Goal: Task Accomplishment & Management: Manage account settings

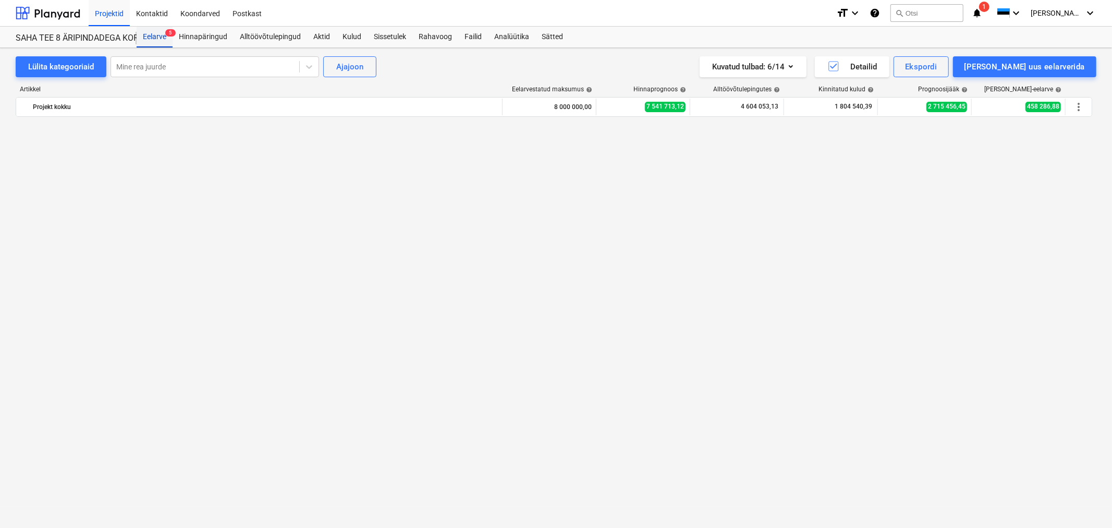
scroll to position [1101, 0]
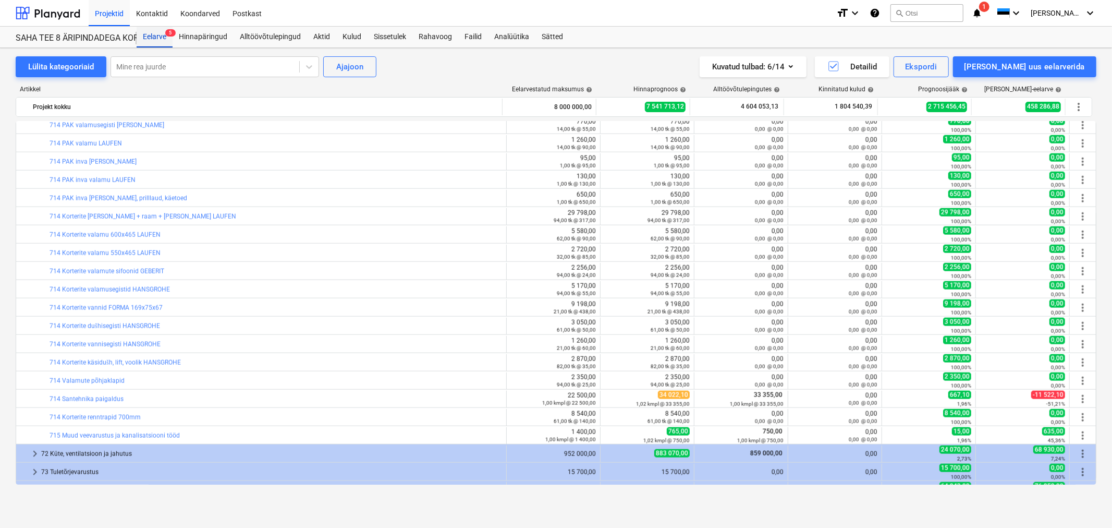
click at [155, 36] on div "Eelarve 5" at bounding box center [155, 37] width 36 height 21
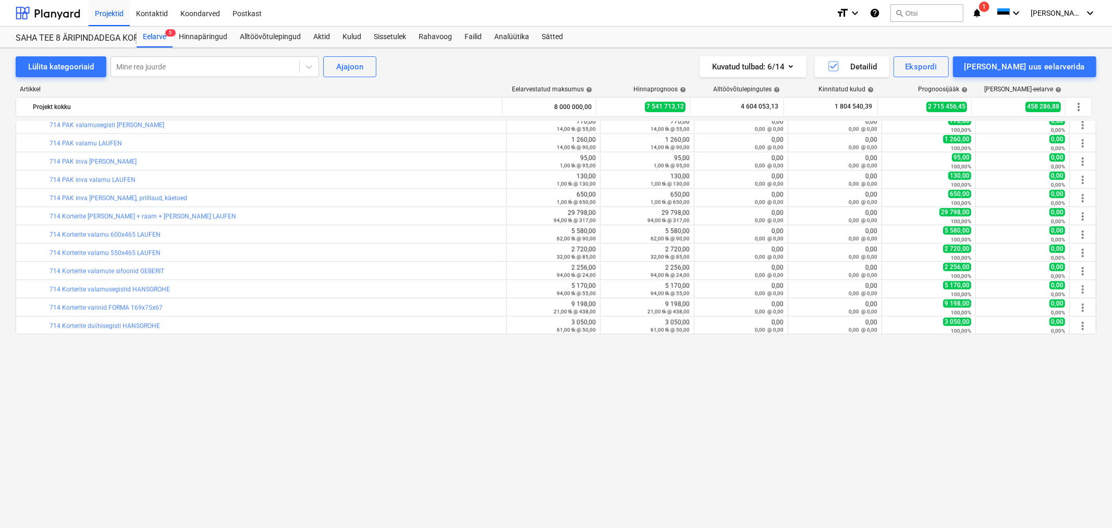
scroll to position [579, 0]
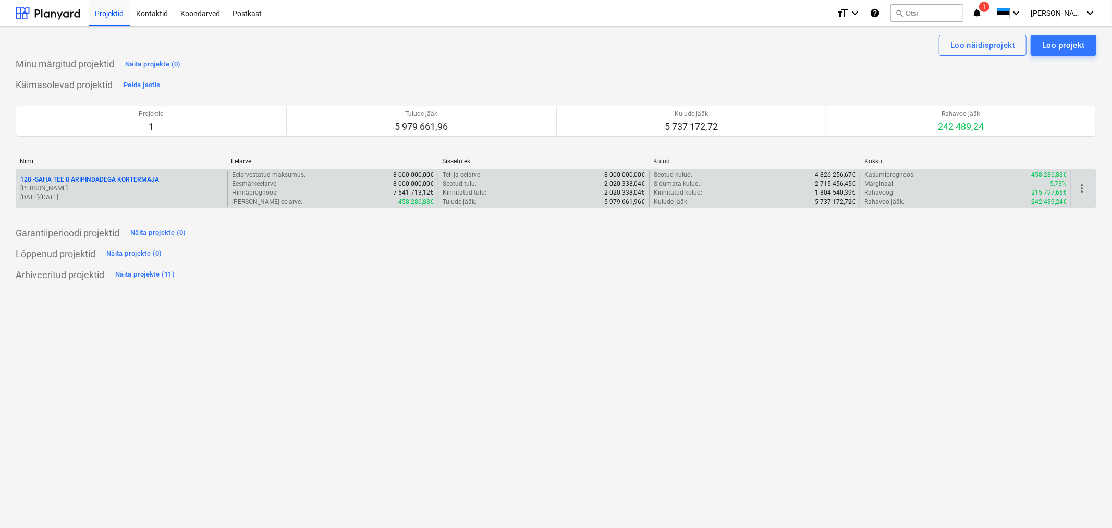
click at [89, 175] on p "128 - SAHA TEE 8 ÄRIPINDADEGA KORTERMAJA" at bounding box center [89, 179] width 139 height 9
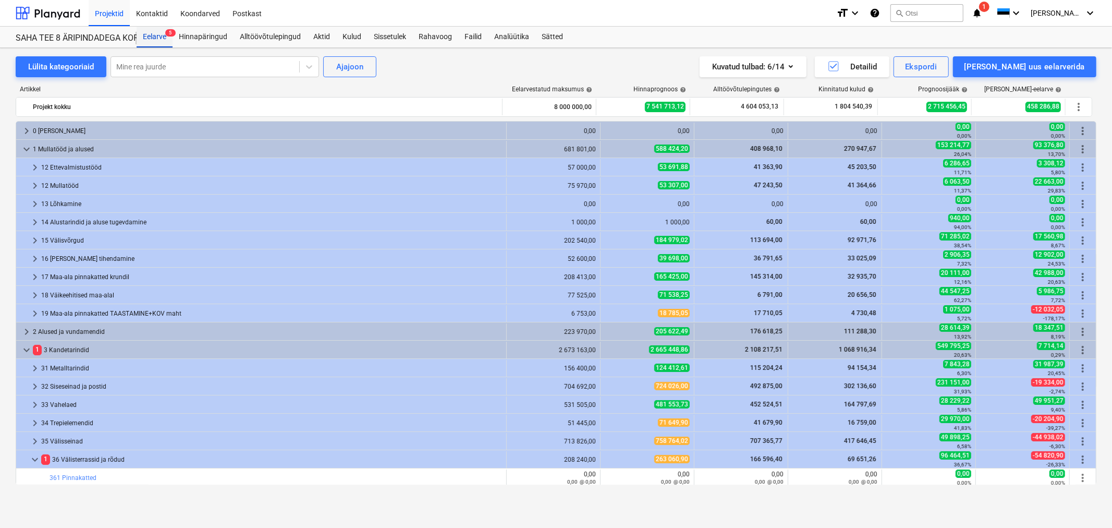
click at [149, 37] on div "Eelarve 5" at bounding box center [155, 37] width 36 height 21
click at [516, 34] on div "Analüütika" at bounding box center [511, 37] width 47 height 21
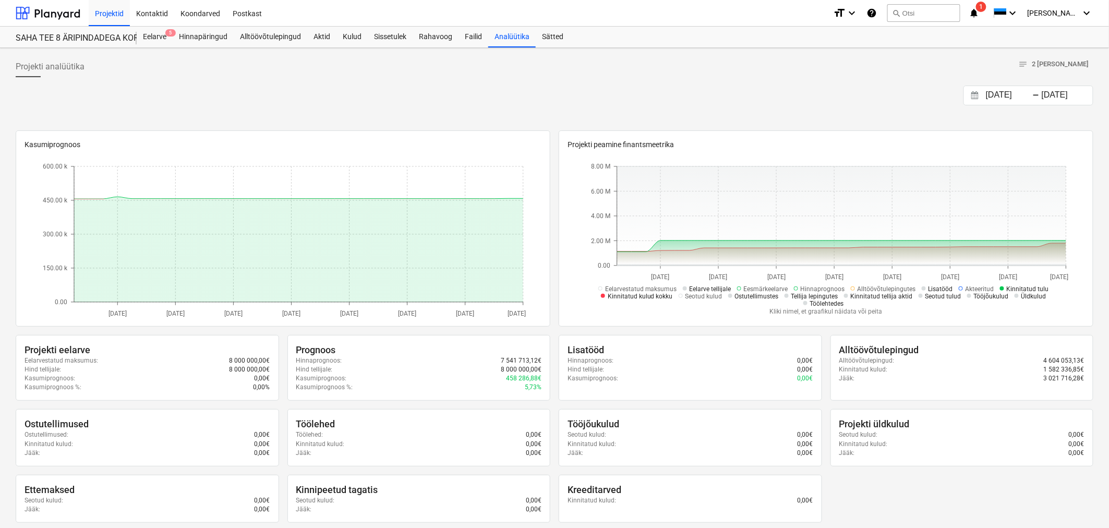
click at [1017, 96] on input "[DATE]" at bounding box center [1009, 95] width 53 height 15
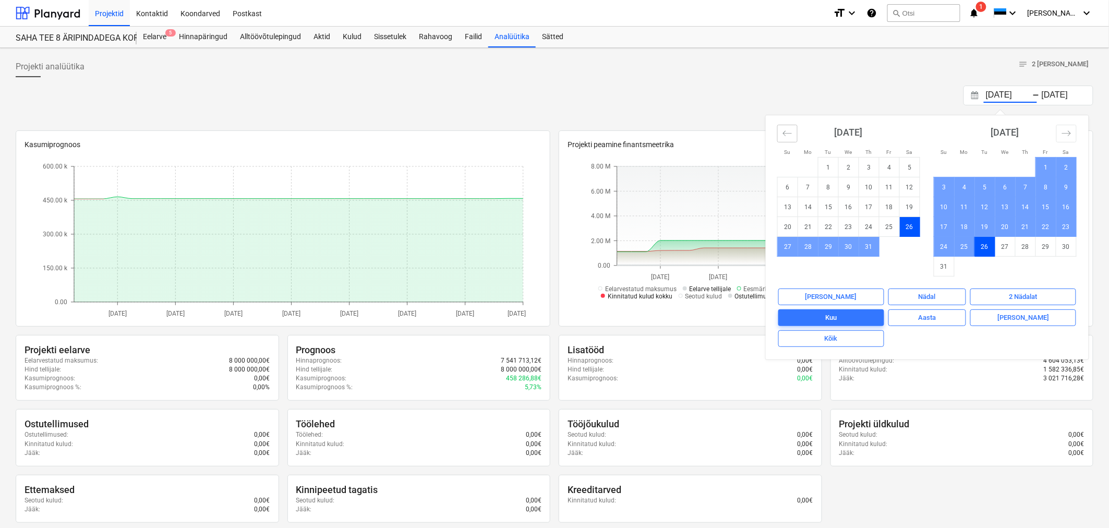
click at [780, 129] on button "Move backward to switch to the previous month." at bounding box center [787, 134] width 20 height 18
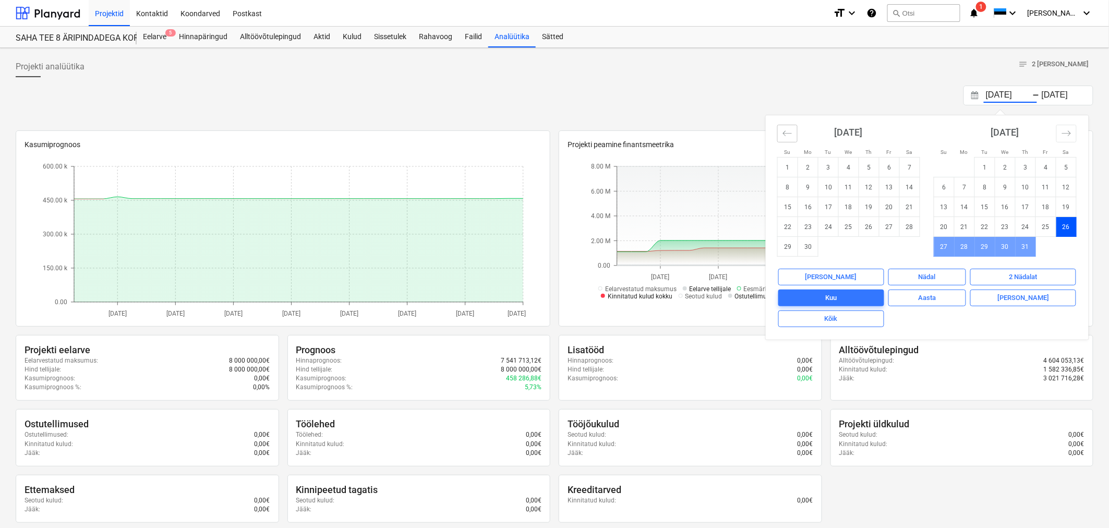
click at [780, 129] on button "Move backward to switch to the previous month." at bounding box center [787, 134] width 20 height 18
click at [784, 251] on td "25" at bounding box center [787, 247] width 20 height 20
type input "[DATE]"
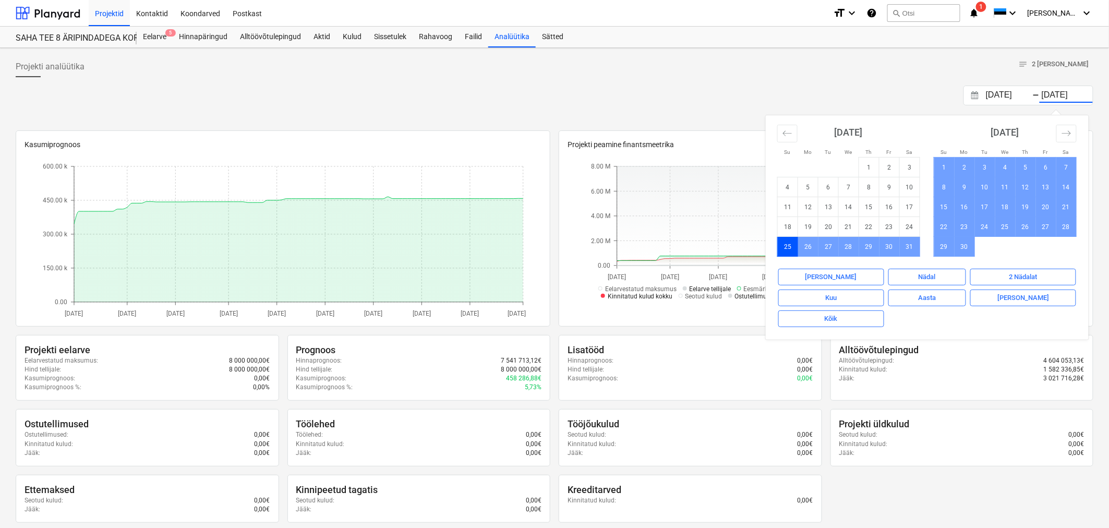
drag, startPoint x: 340, startPoint y: 96, endPoint x: 332, endPoint y: 91, distance: 10.3
click at [340, 96] on div "[DATE] Press the down arrow key to interact with the calendar and select a date…" at bounding box center [554, 96] width 1077 height 20
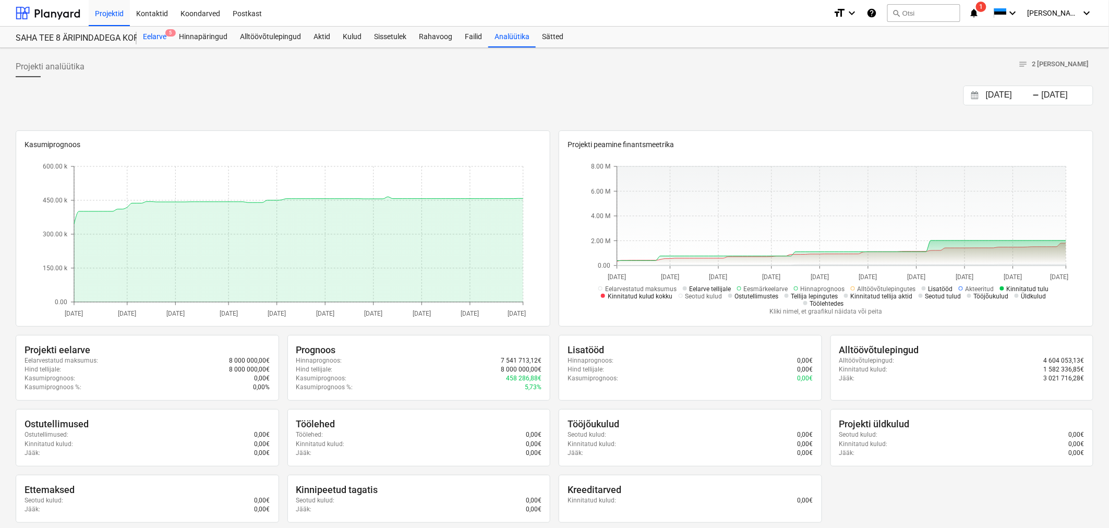
click at [150, 30] on div "Eelarve 5" at bounding box center [155, 37] width 36 height 21
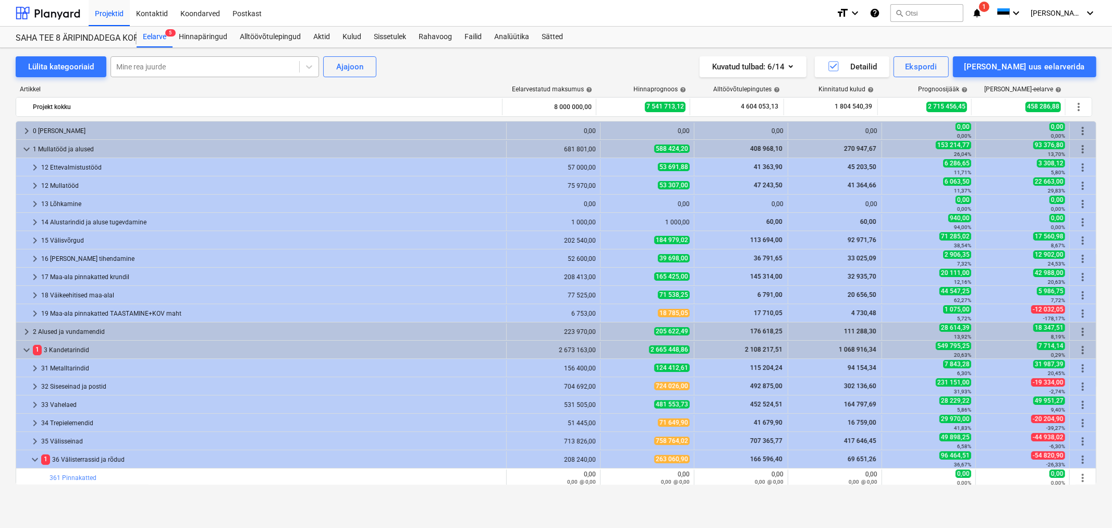
click at [228, 68] on div at bounding box center [205, 67] width 178 height 10
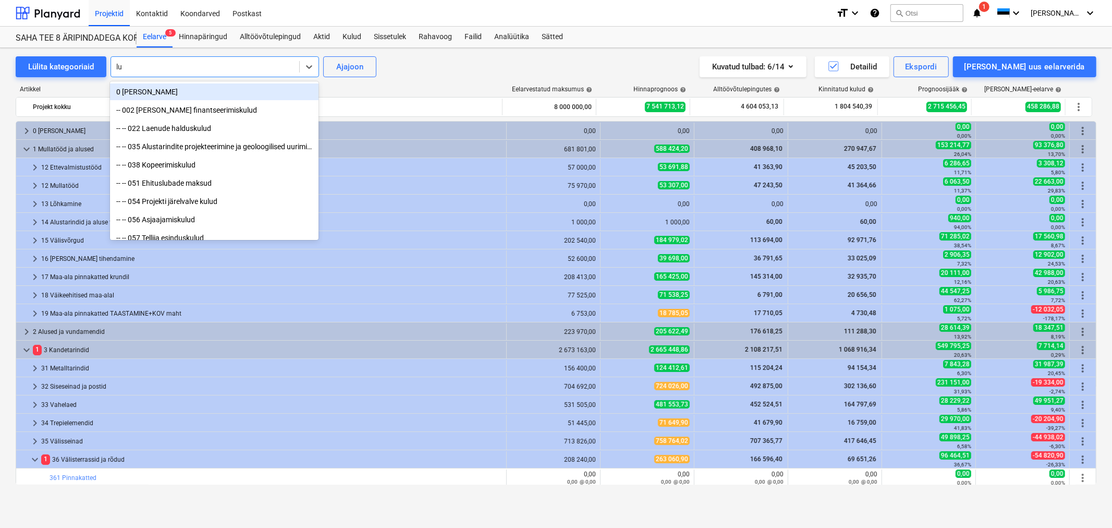
type input "luk"
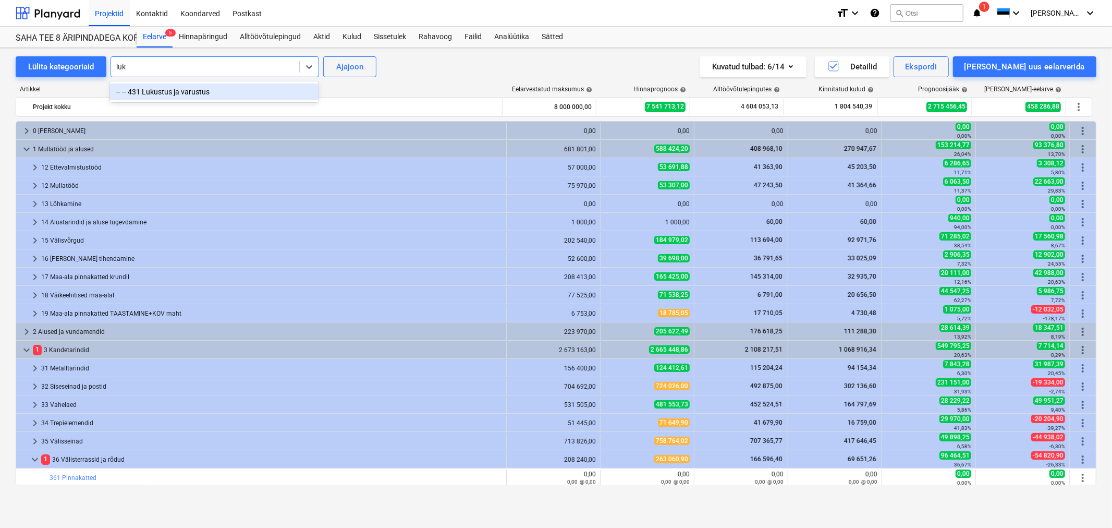
click at [216, 89] on div "-- -- 431 Lukustus ja varustus" at bounding box center [214, 91] width 209 height 17
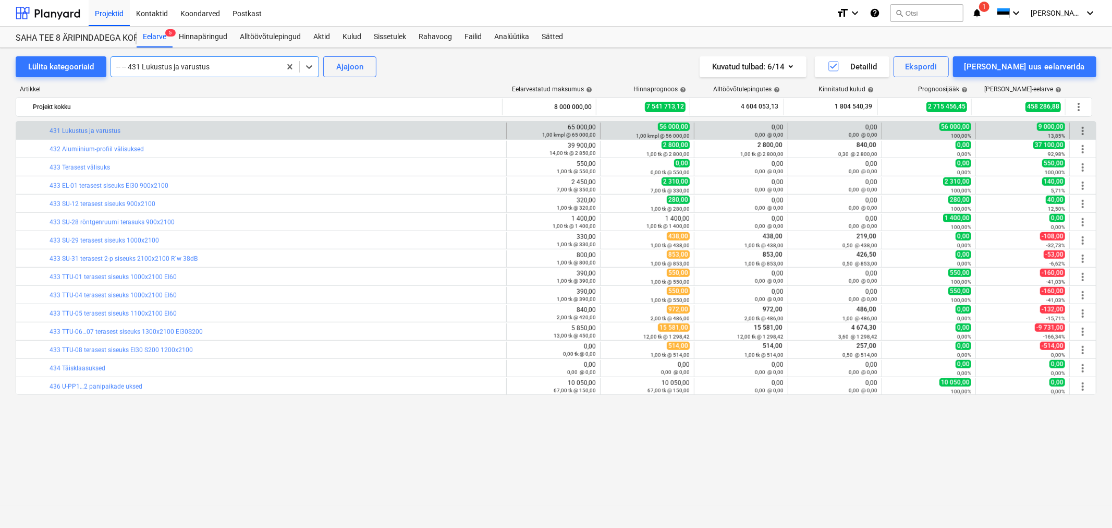
scroll to position [592, 0]
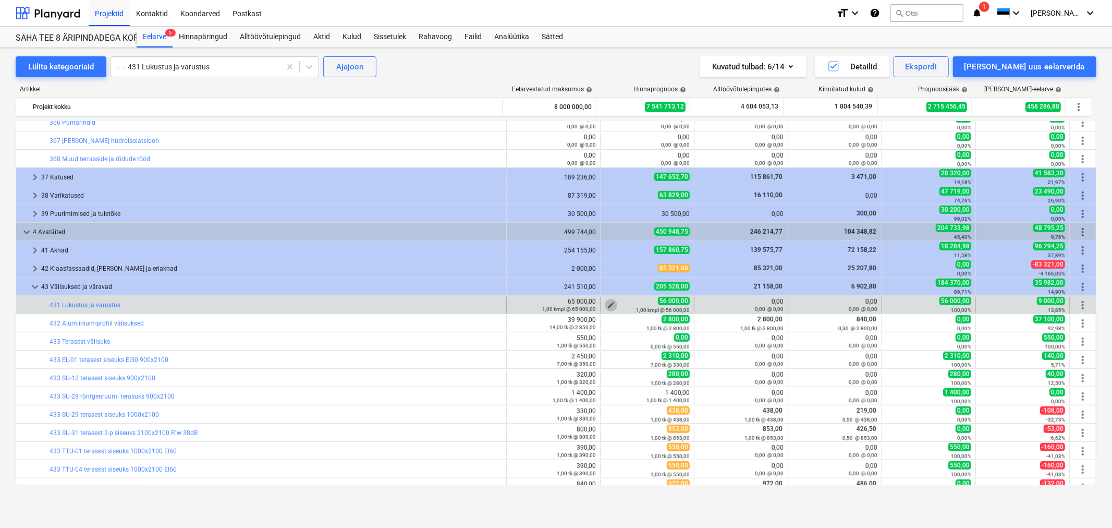
click at [608, 303] on span "edit" at bounding box center [611, 305] width 8 height 8
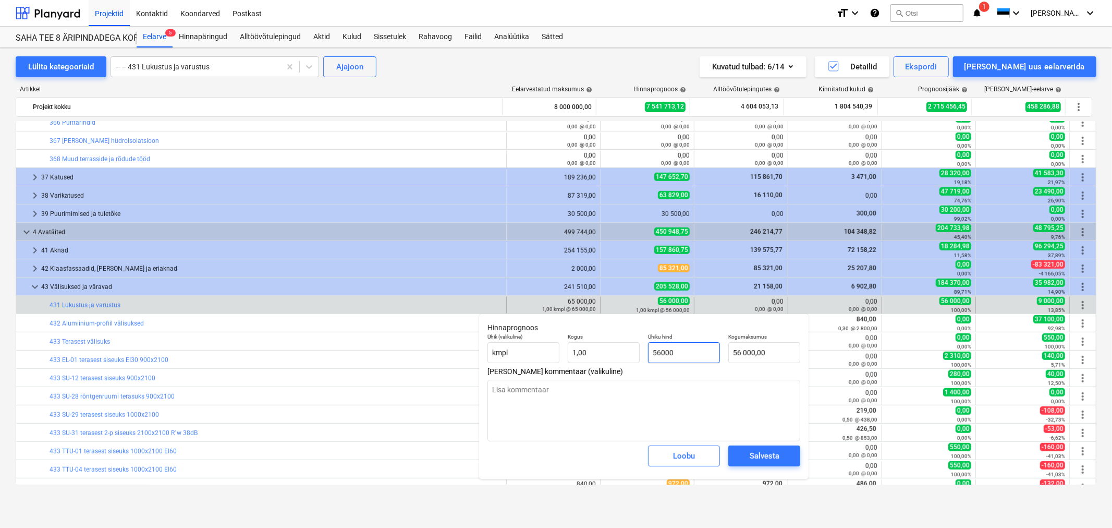
click at [695, 352] on input "56000" at bounding box center [684, 352] width 72 height 21
type input "4"
type textarea "x"
type input "4,00"
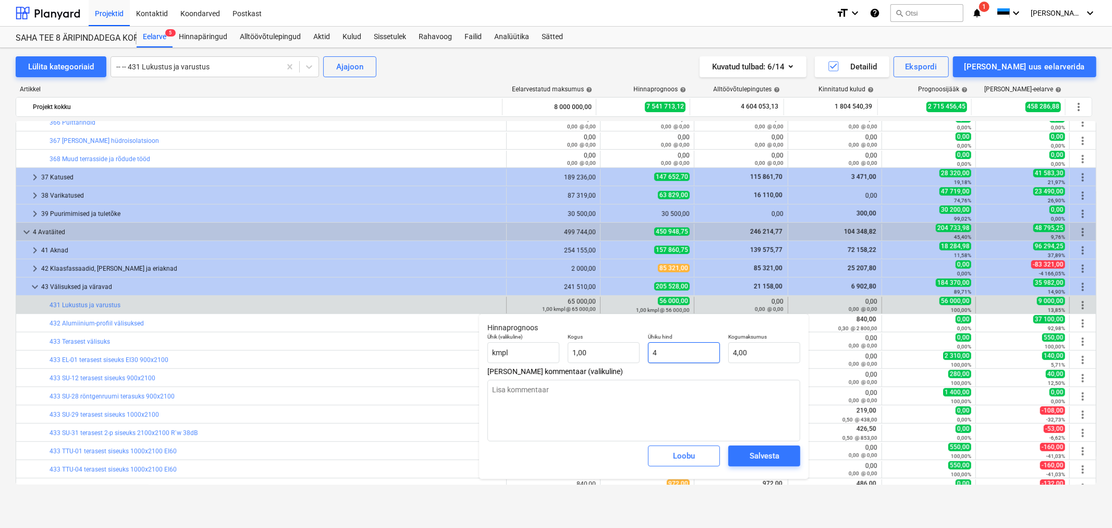
type input "47"
type textarea "x"
type input "47,00"
type input "470"
type textarea "x"
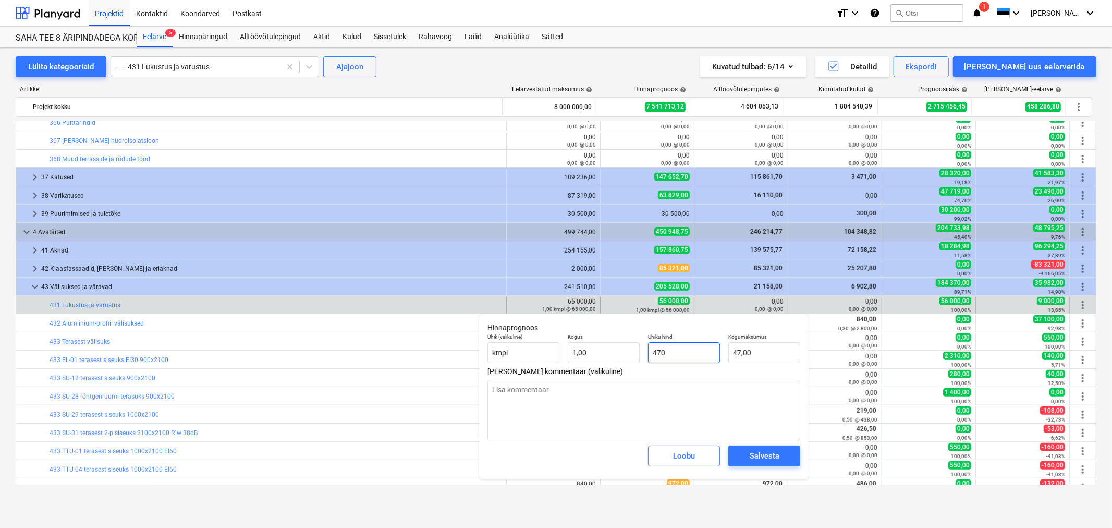
type input "470,00"
type input "4700"
type textarea "x"
type input "4 700,00"
type input "47000"
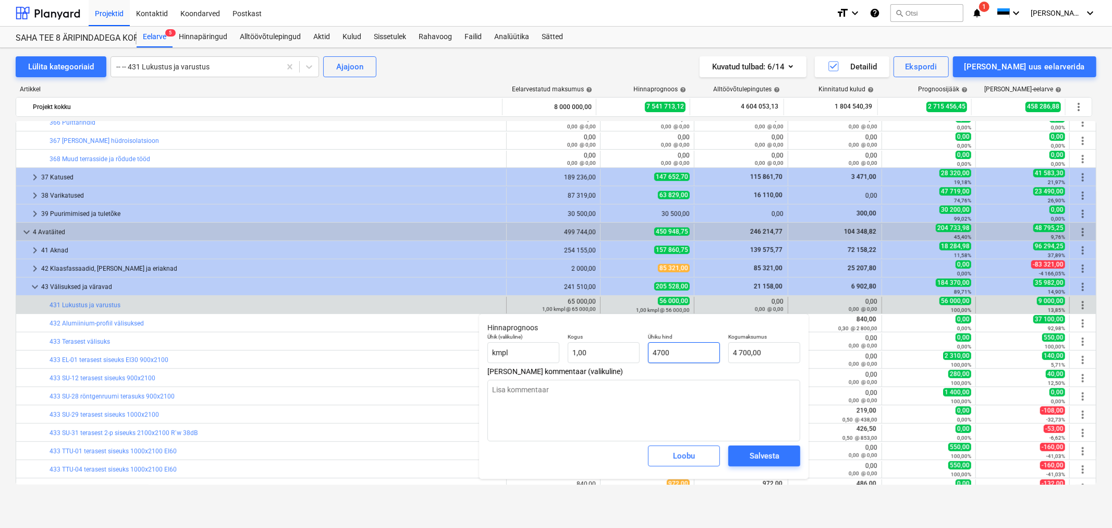
type textarea "x"
type input "47 000,00"
click at [753, 462] on div "Salvesta" at bounding box center [765, 456] width 30 height 14
type textarea "x"
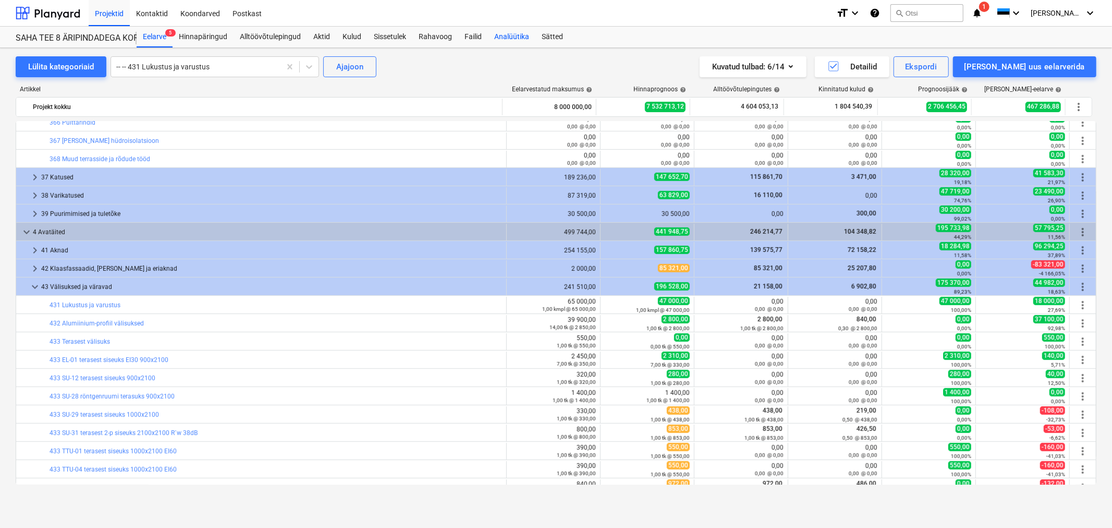
click at [518, 33] on div "Analüütika" at bounding box center [511, 37] width 47 height 21
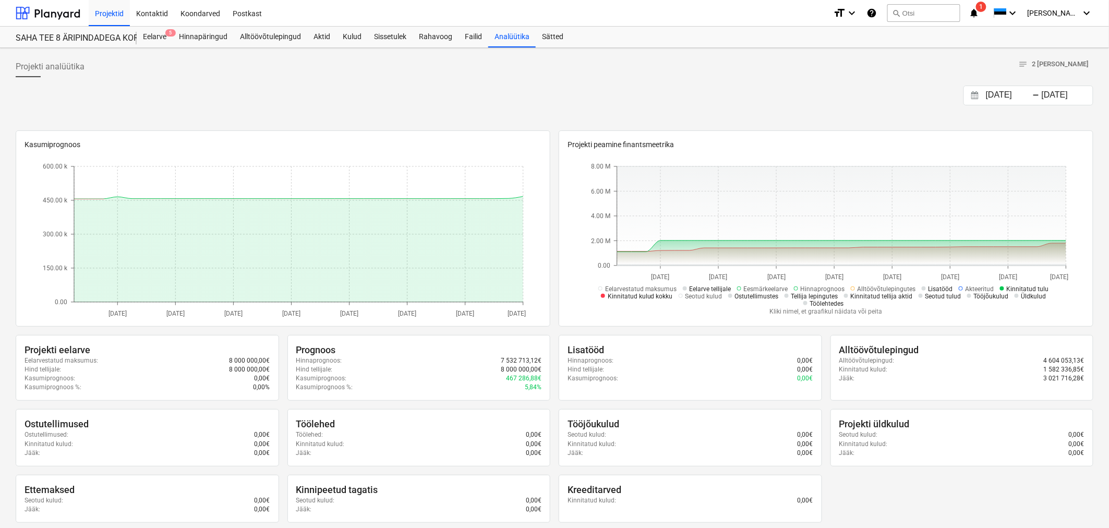
click at [1031, 94] on input "[DATE]" at bounding box center [1009, 95] width 53 height 15
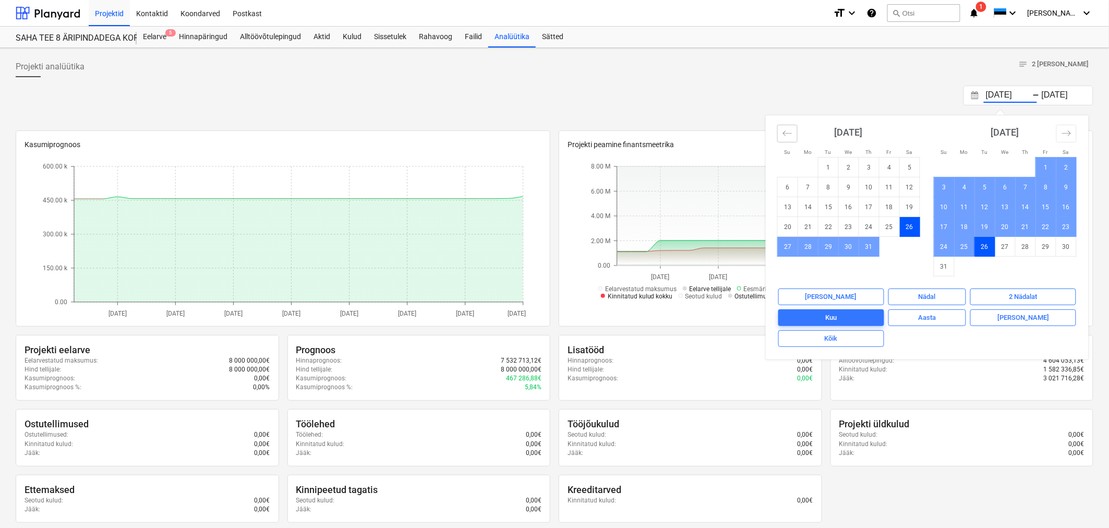
click at [789, 133] on icon "Move backward to switch to the previous month." at bounding box center [787, 132] width 9 height 5
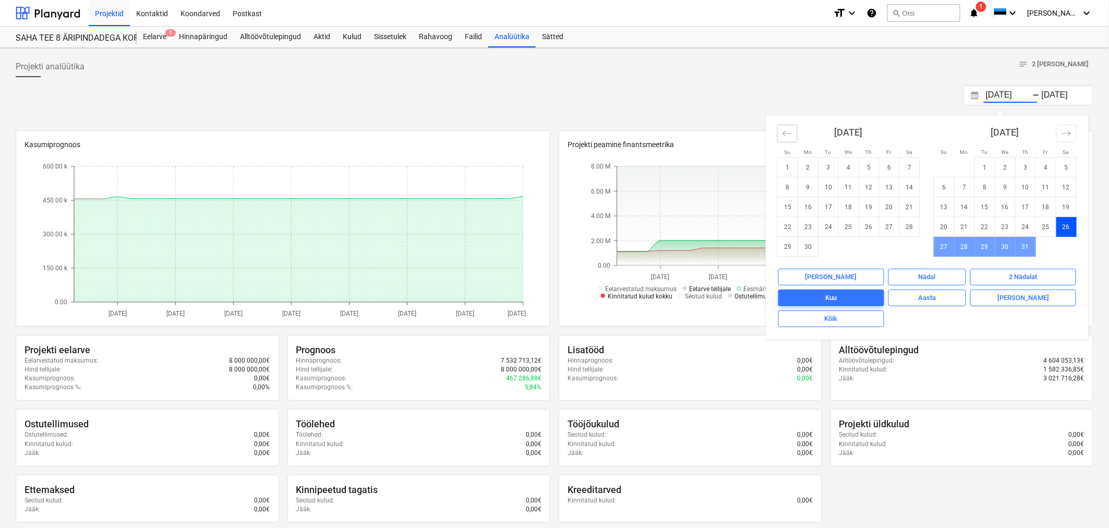
click at [789, 133] on icon "Move backward to switch to the previous month." at bounding box center [787, 132] width 9 height 5
click at [784, 243] on td "25" at bounding box center [787, 247] width 20 height 20
type input "[DATE]"
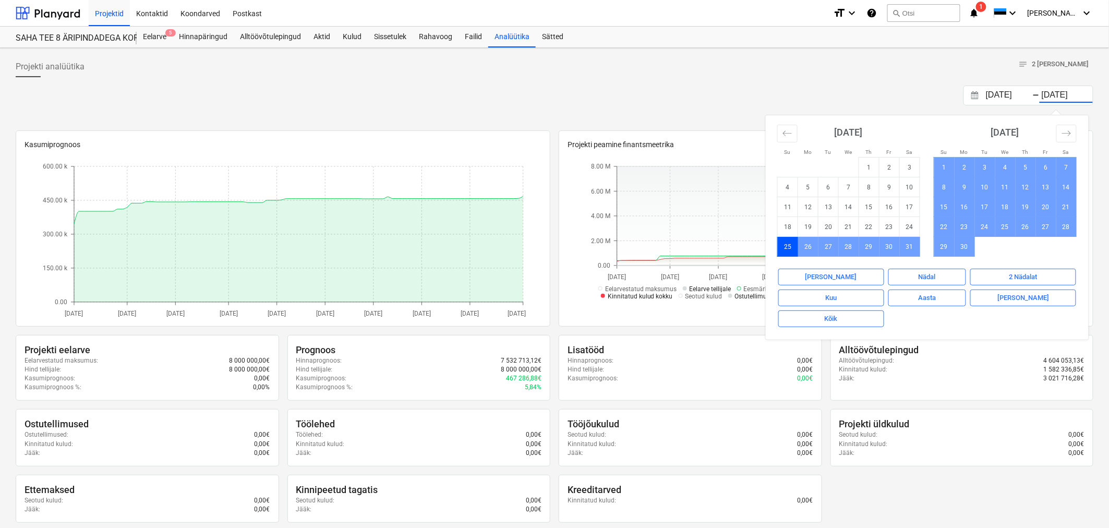
click at [436, 82] on div at bounding box center [554, 81] width 1077 height 8
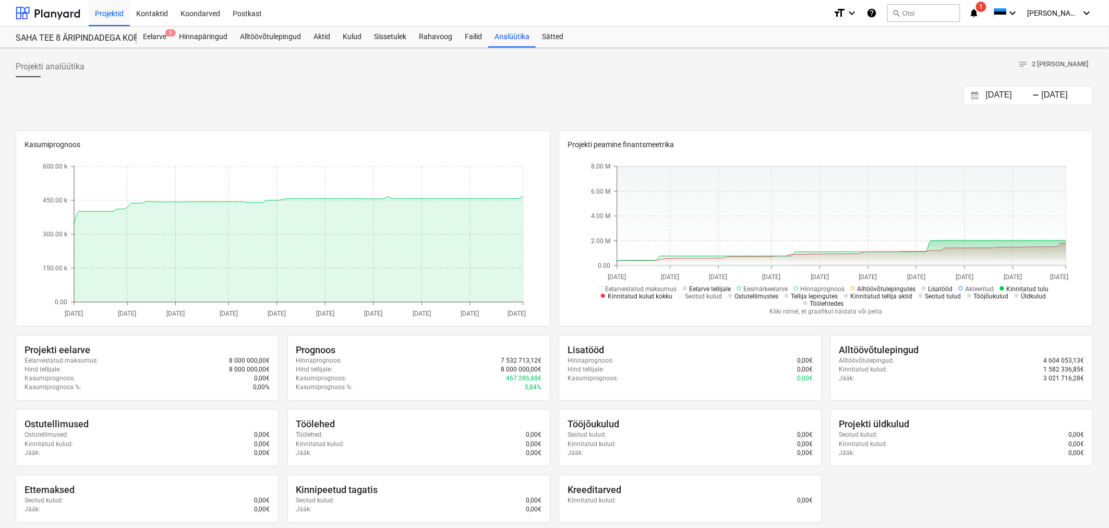
click at [893, 288] on span "Alltöövõtulepingutes" at bounding box center [886, 288] width 58 height 7
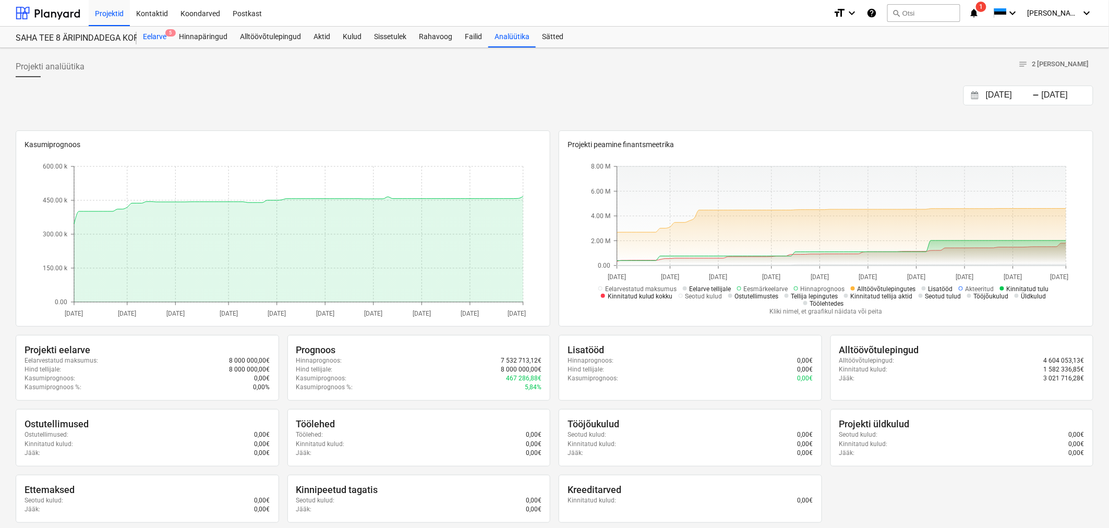
click at [155, 38] on div "Eelarve 5" at bounding box center [155, 37] width 36 height 21
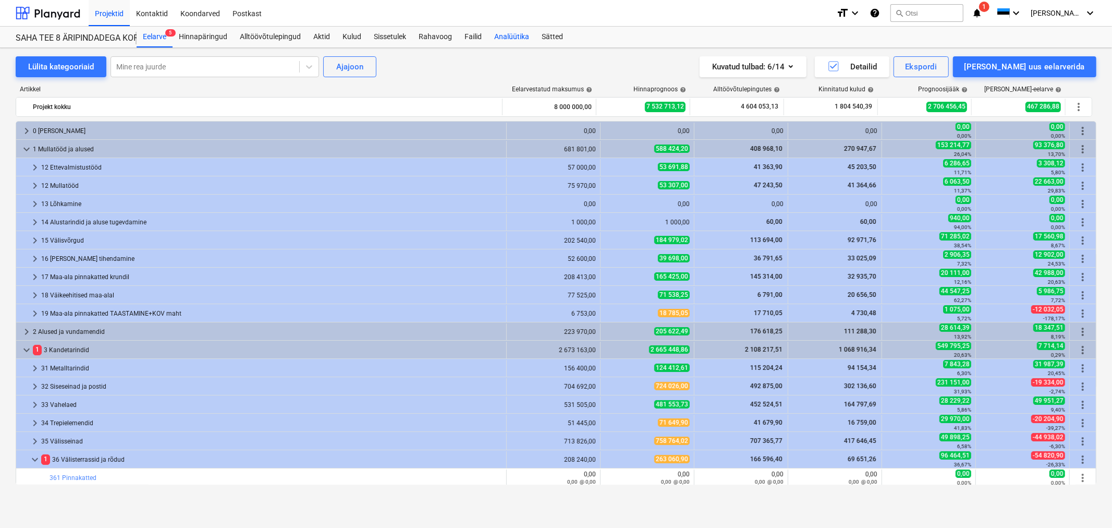
click at [513, 35] on div "Analüütika" at bounding box center [511, 37] width 47 height 21
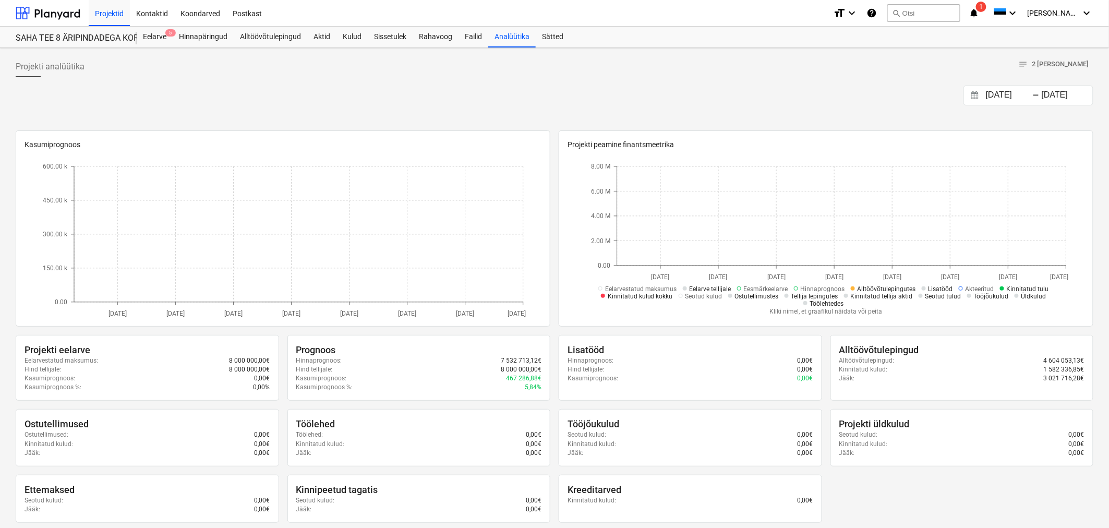
click at [1043, 94] on input "[DATE]" at bounding box center [1065, 95] width 53 height 15
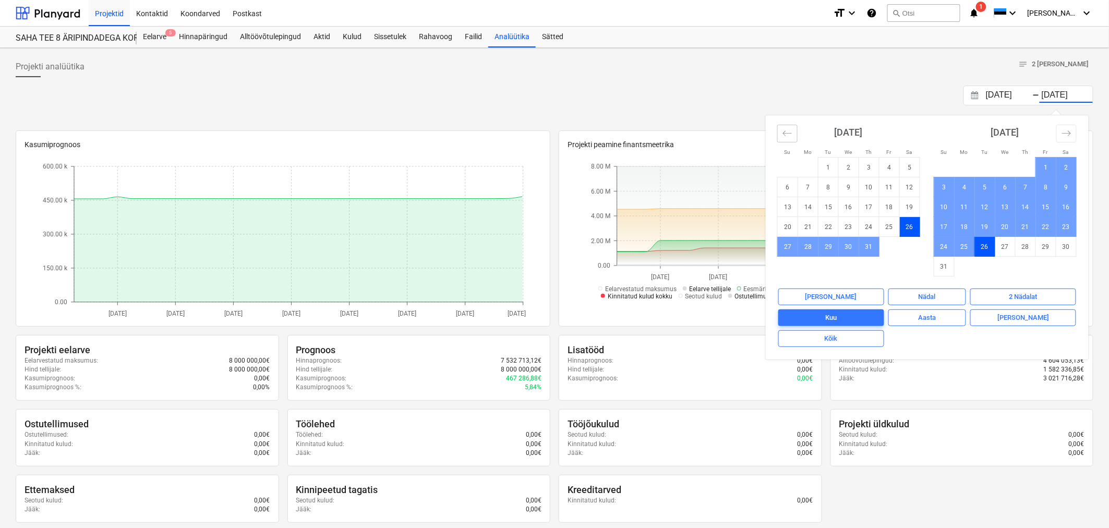
click at [795, 129] on button "Move backward to switch to the previous month." at bounding box center [787, 134] width 20 height 18
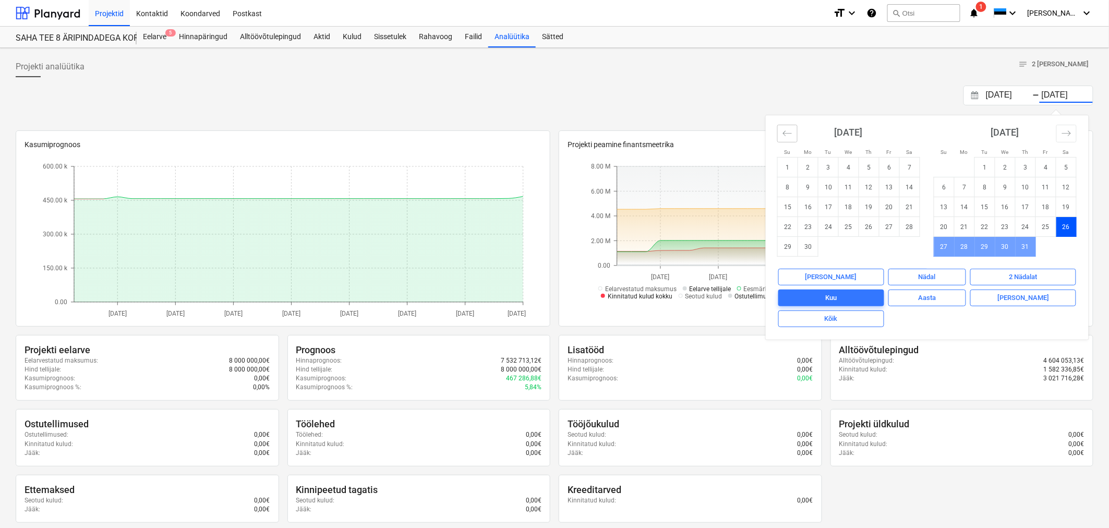
click at [795, 129] on button "Move backward to switch to the previous month." at bounding box center [787, 134] width 20 height 18
click at [790, 250] on td "25" at bounding box center [787, 247] width 20 height 20
type input "[DATE]"
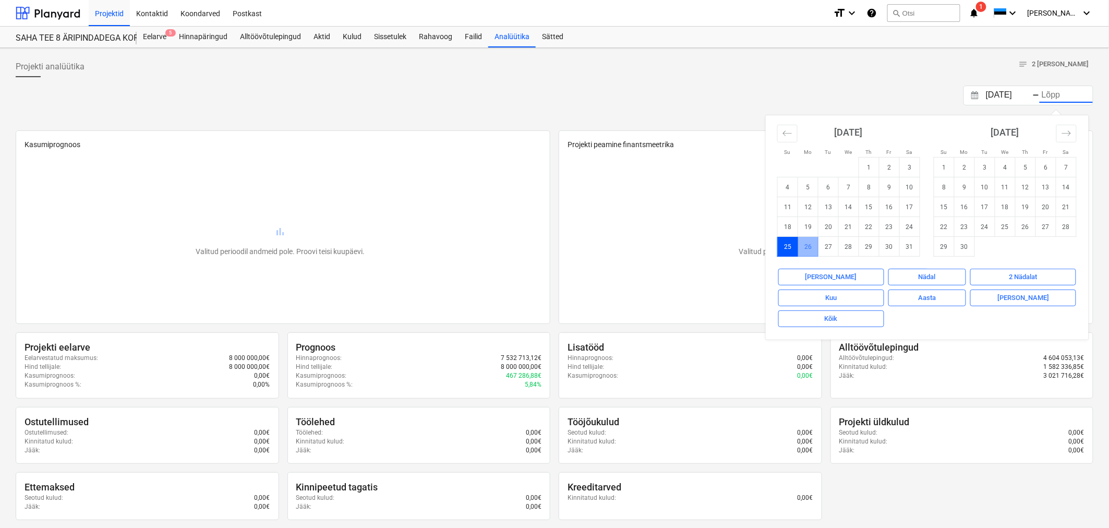
click at [787, 245] on td "25" at bounding box center [787, 247] width 20 height 20
click at [891, 77] on div at bounding box center [554, 81] width 1077 height 8
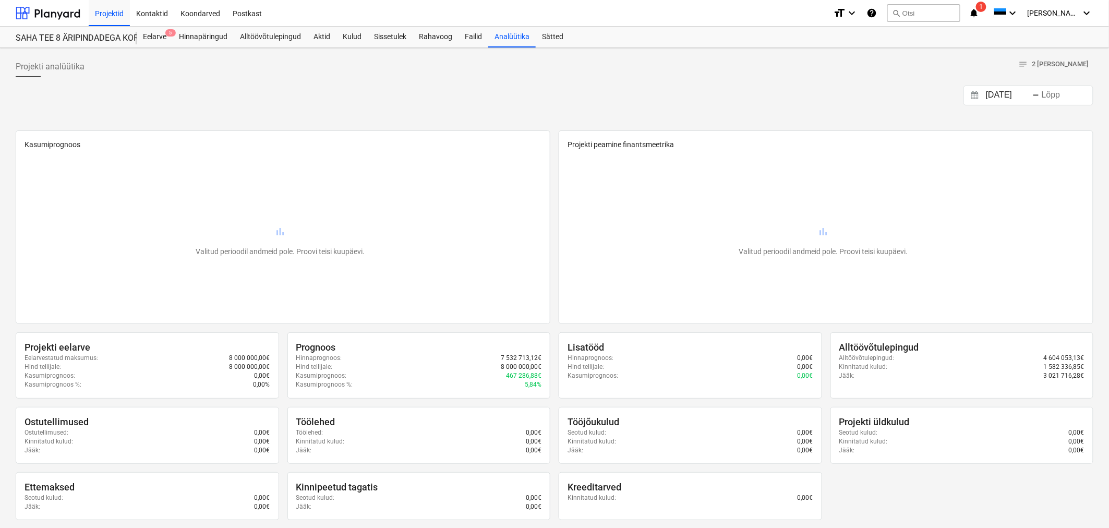
click at [1039, 95] on div "-" at bounding box center [1035, 95] width 7 height 6
click at [1000, 98] on input "[DATE]" at bounding box center [1009, 95] width 53 height 15
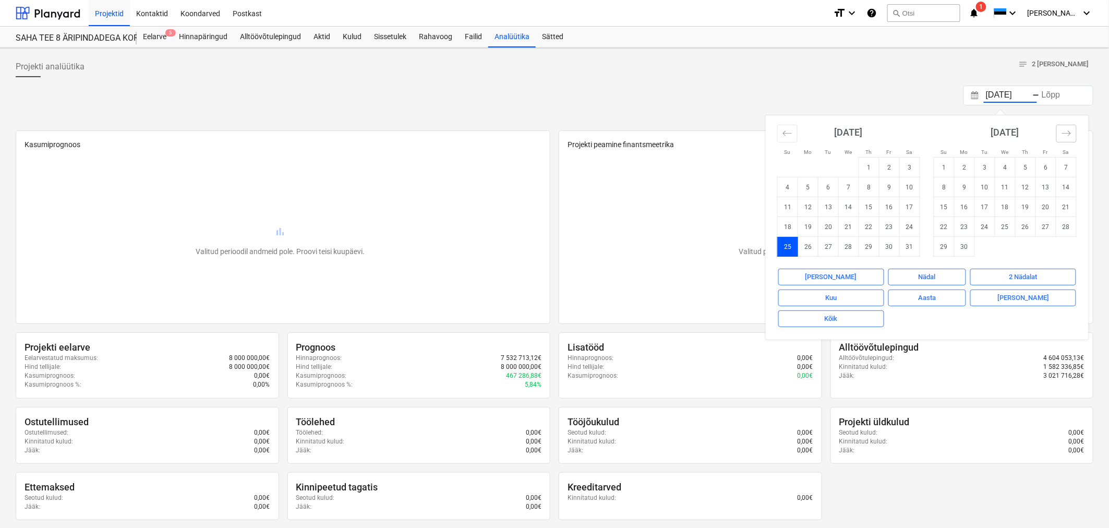
click at [1067, 131] on icon "Move forward to switch to the next month." at bounding box center [1066, 133] width 10 height 10
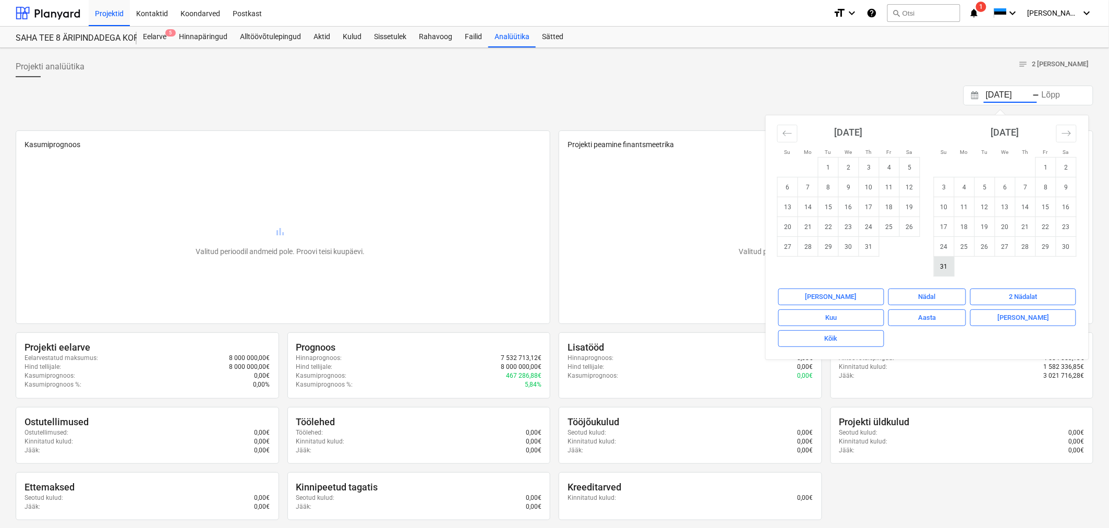
click at [942, 264] on td "31" at bounding box center [944, 267] width 20 height 20
type input "[DATE]"
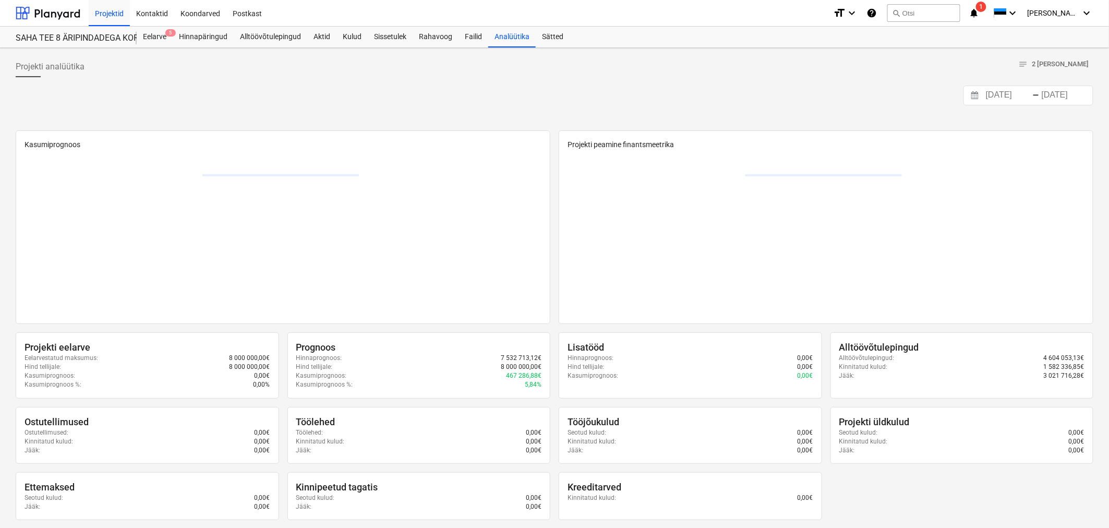
click at [1017, 95] on input "26.07.2025" at bounding box center [1009, 95] width 53 height 15
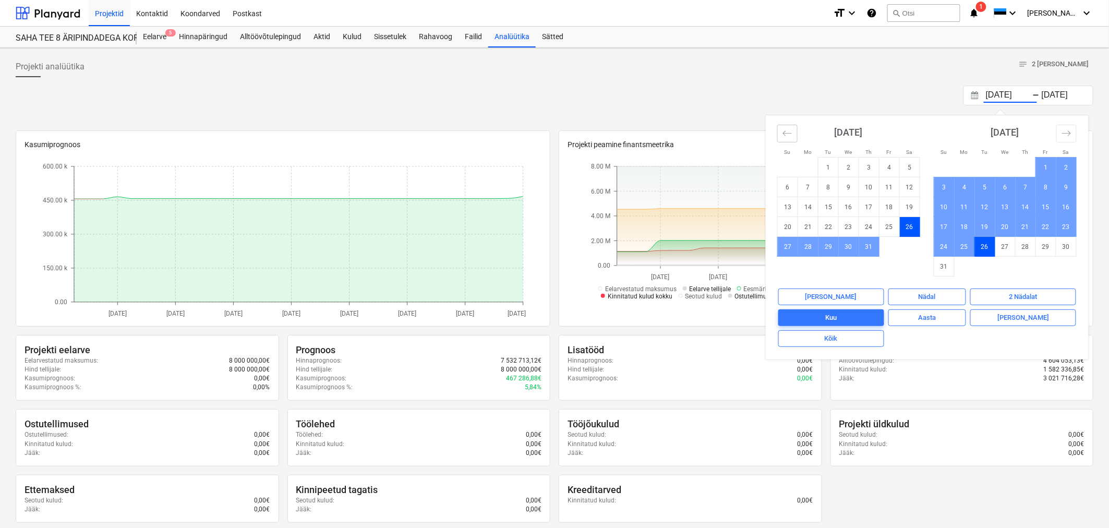
click at [784, 133] on icon "Move backward to switch to the previous month." at bounding box center [787, 133] width 10 height 10
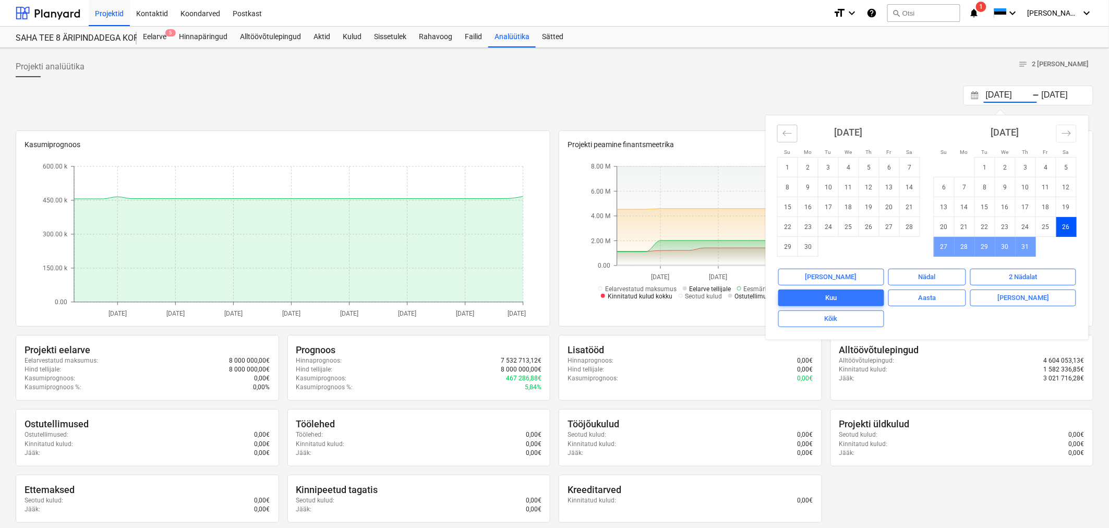
click at [784, 133] on icon "Move backward to switch to the previous month." at bounding box center [787, 133] width 10 height 10
click at [785, 246] on td "25" at bounding box center [787, 247] width 20 height 20
type input "[DATE]"
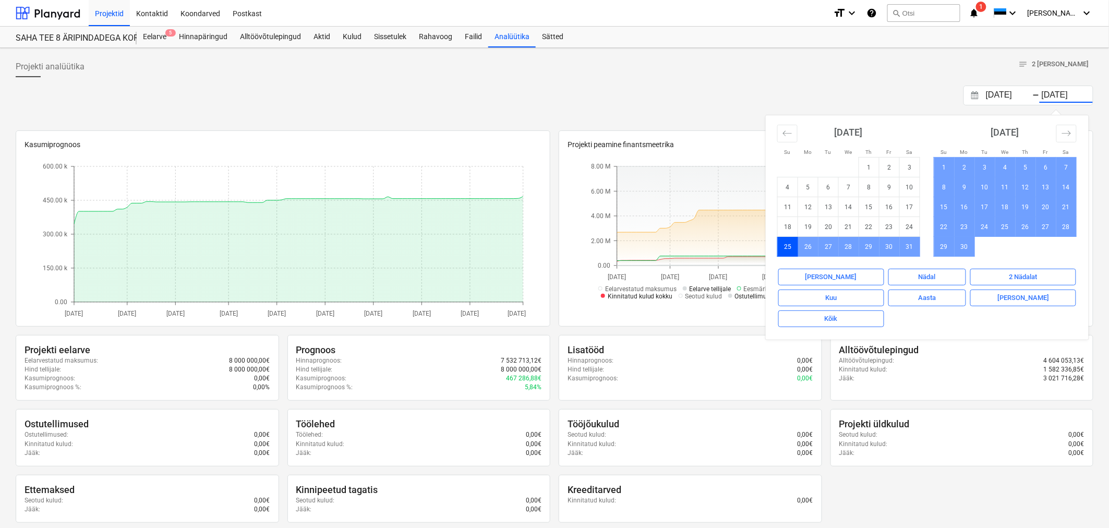
click at [755, 63] on div "Projekti analüütika notes 2 märget" at bounding box center [554, 66] width 1077 height 21
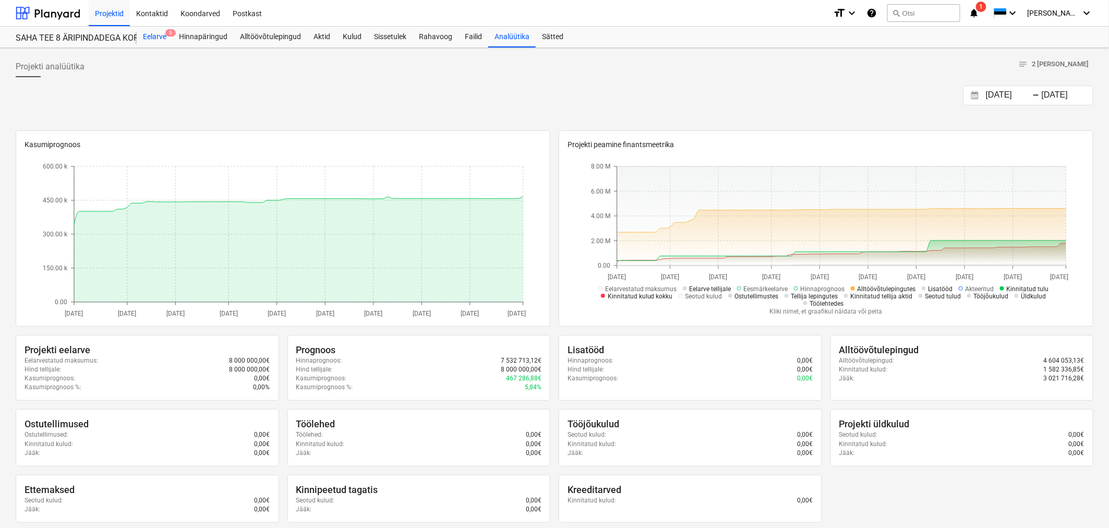
click at [162, 32] on div "Eelarve 5" at bounding box center [155, 37] width 36 height 21
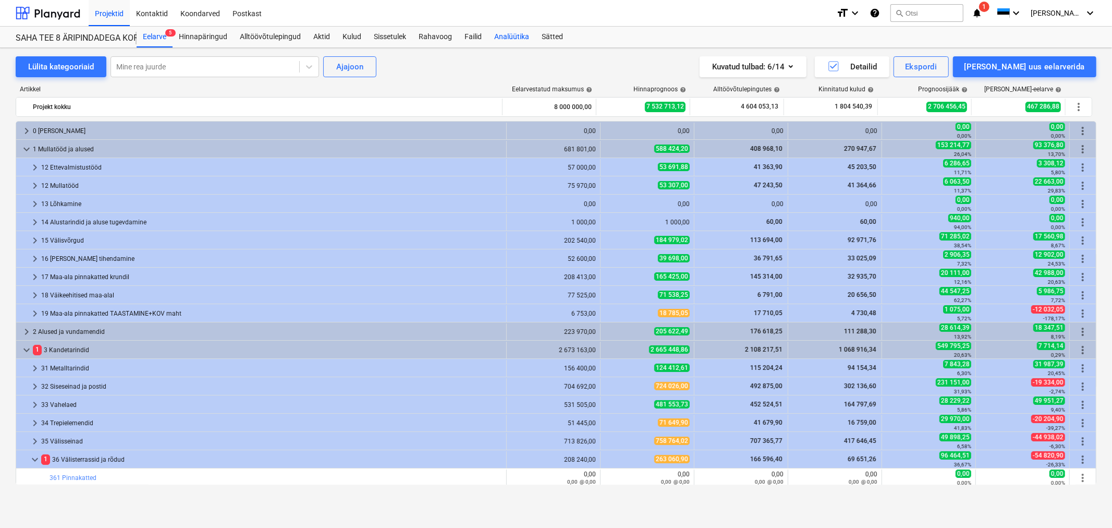
click at [504, 38] on div "Analüütika" at bounding box center [511, 37] width 47 height 21
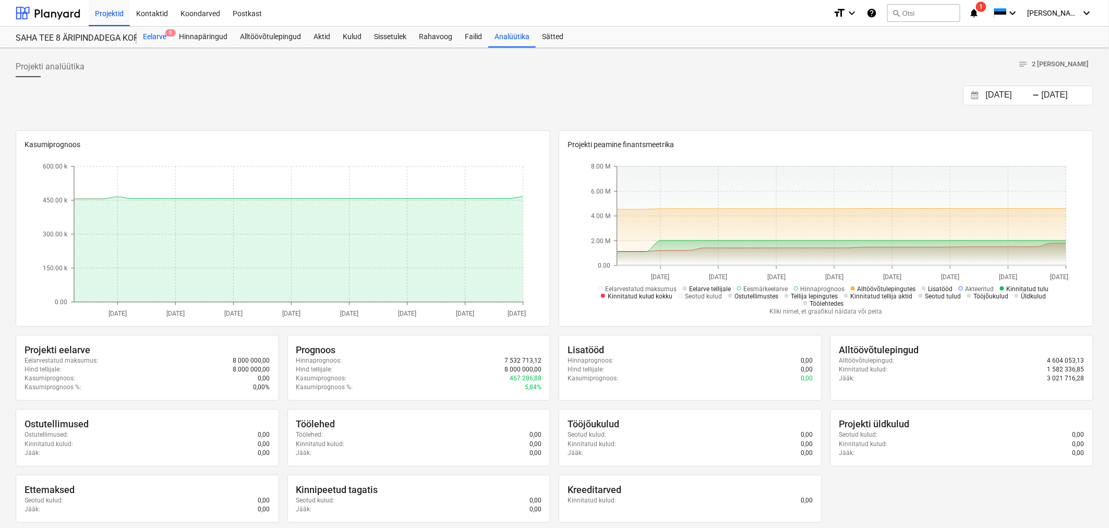
click at [154, 37] on div "Eelarve 5" at bounding box center [155, 37] width 36 height 21
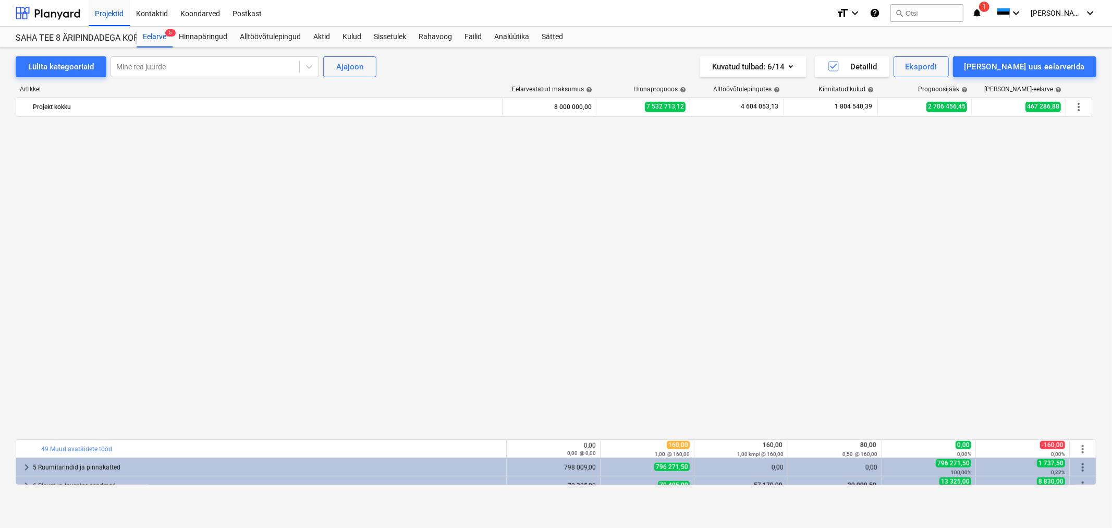
scroll to position [869, 0]
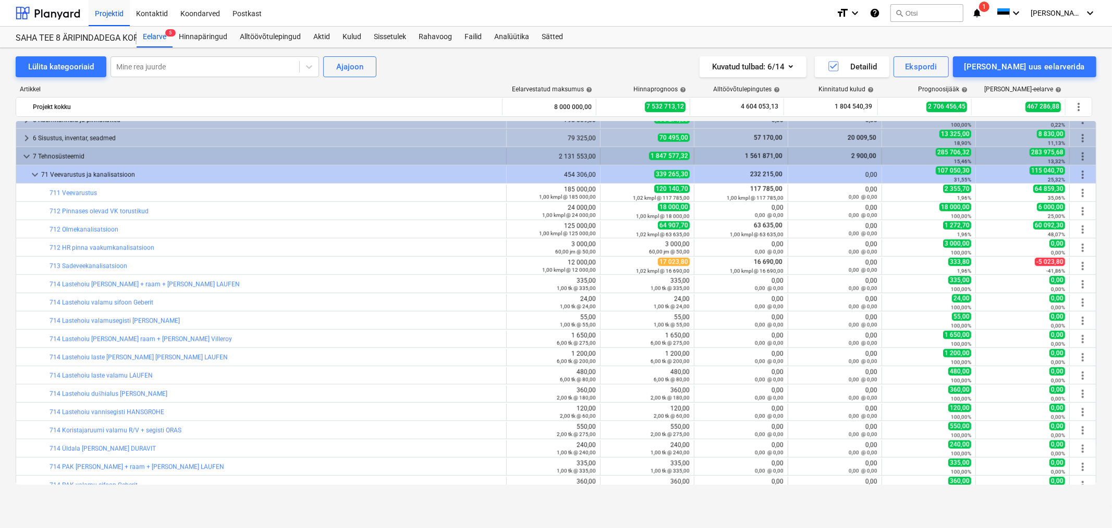
click at [26, 155] on span "keyboard_arrow_down" at bounding box center [26, 156] width 13 height 13
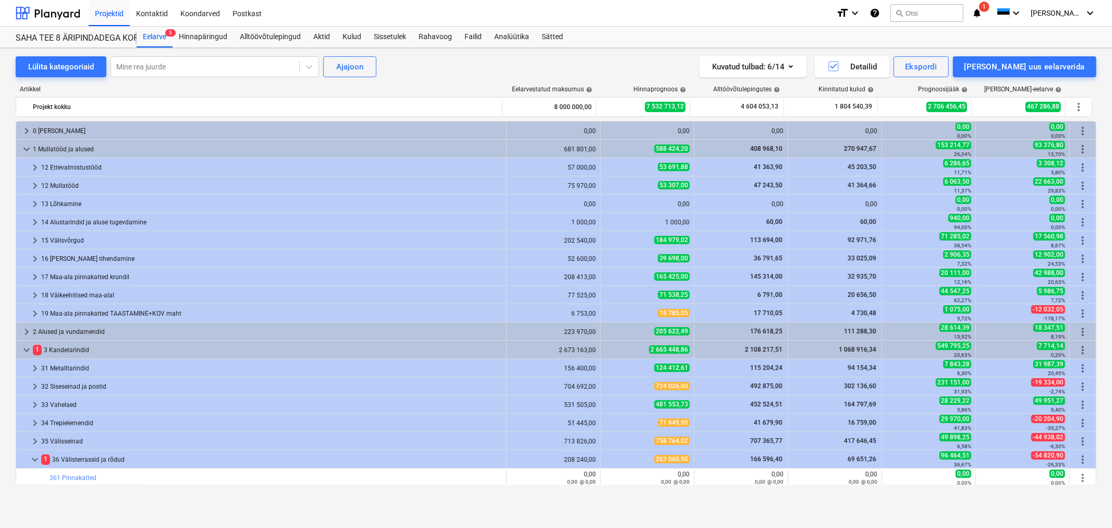
scroll to position [232, 0]
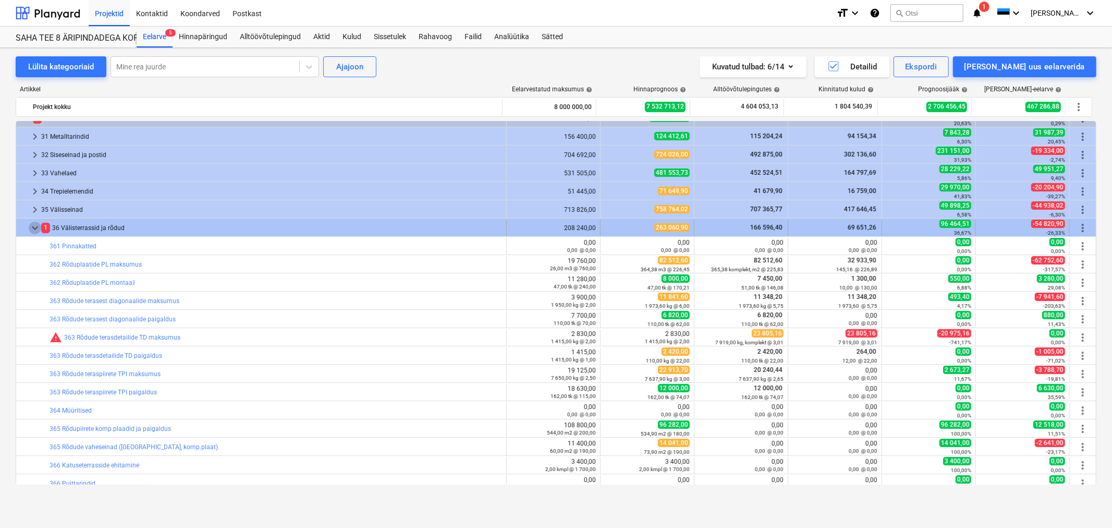
click at [31, 225] on span "keyboard_arrow_down" at bounding box center [35, 228] width 13 height 13
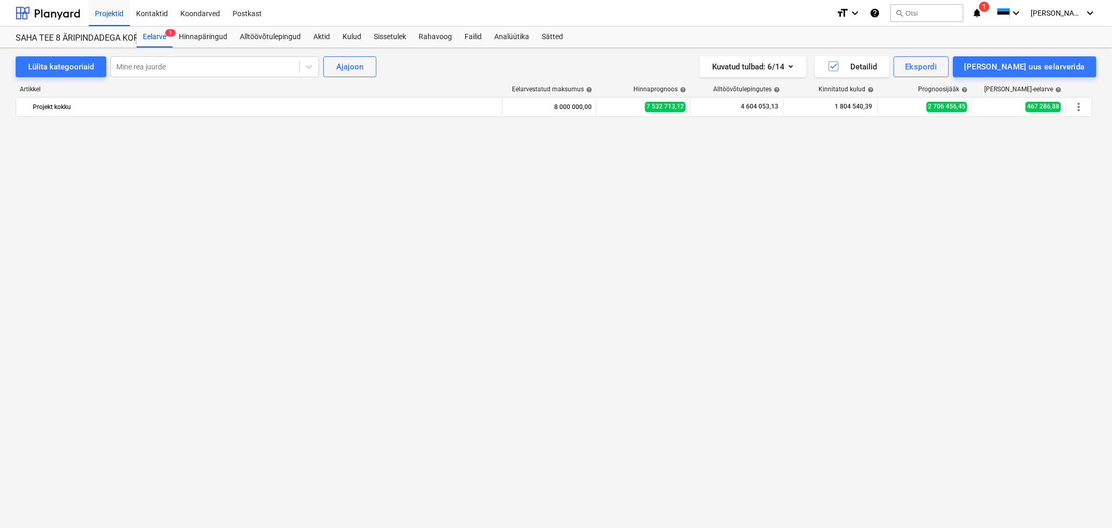
scroll to position [695, 0]
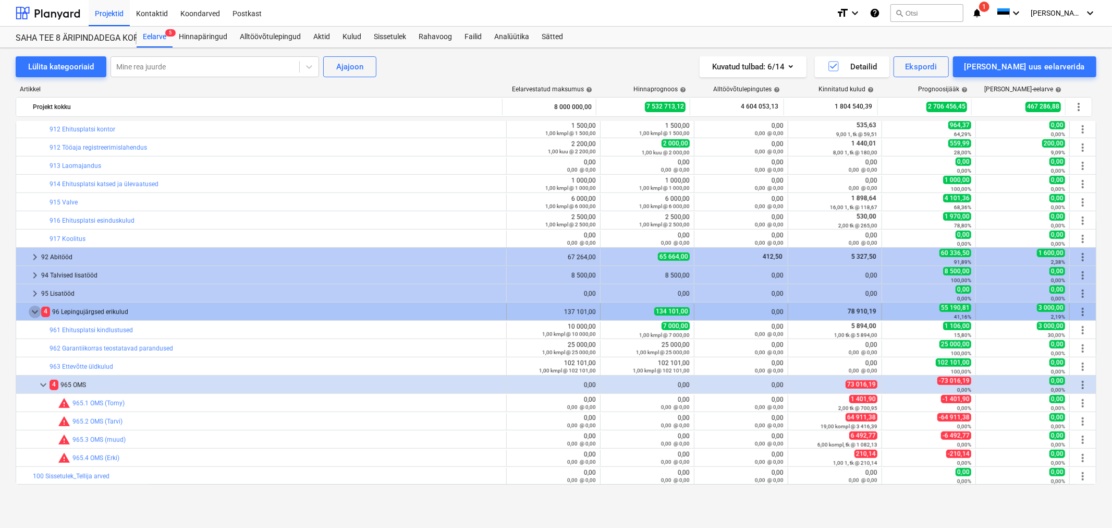
click at [34, 313] on span "keyboard_arrow_down" at bounding box center [35, 312] width 13 height 13
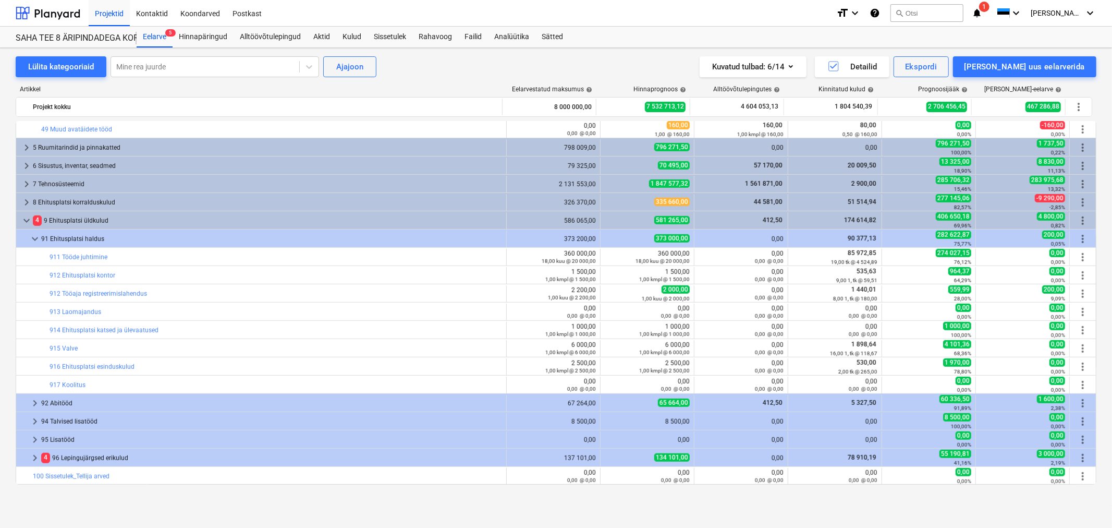
scroll to position [549, 0]
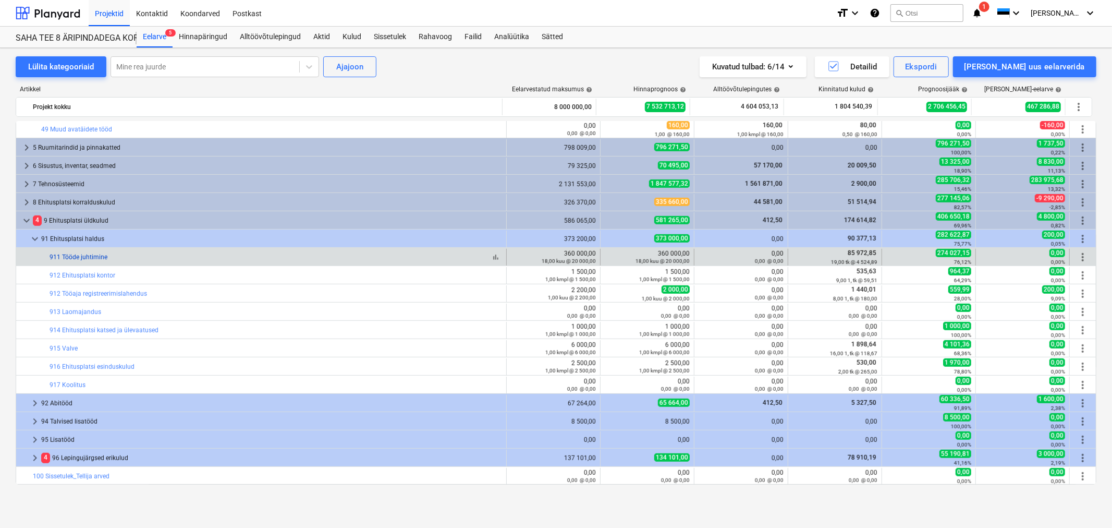
click at [73, 254] on link "911 Tööde juhtimine" at bounding box center [79, 256] width 58 height 7
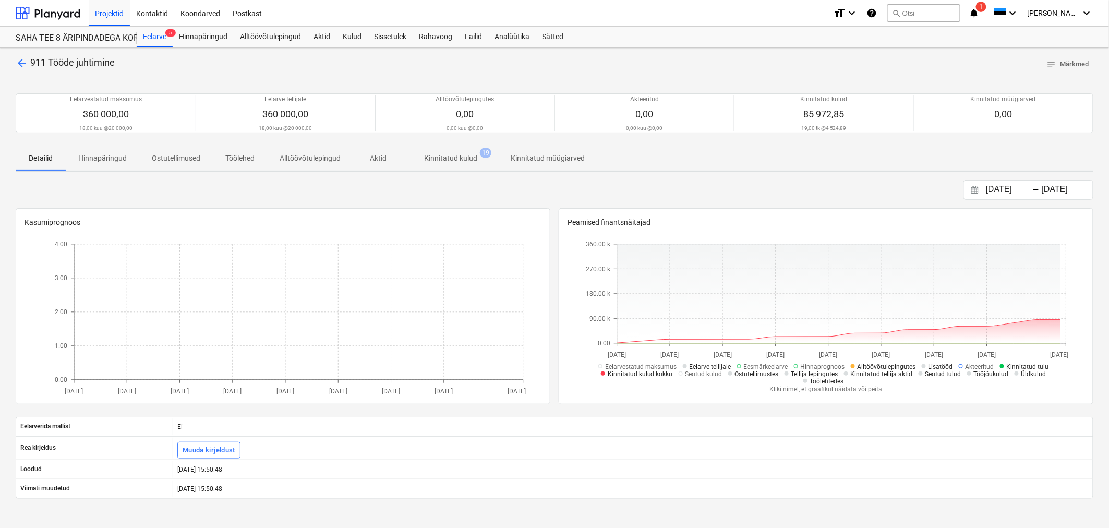
click at [458, 163] on p "Kinnitatud kulud" at bounding box center [450, 158] width 53 height 11
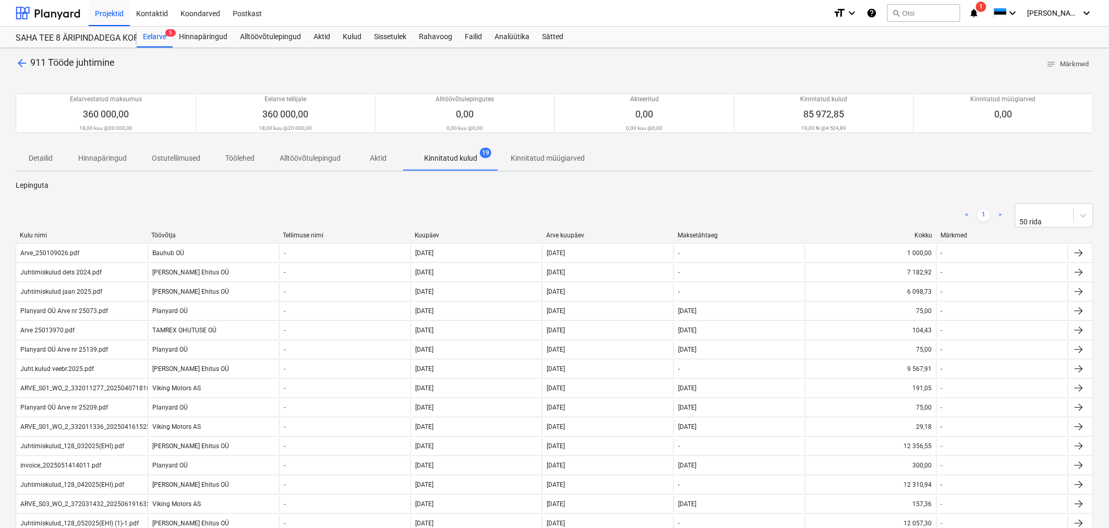
click at [424, 232] on div "Kuupäev" at bounding box center [476, 235] width 123 height 7
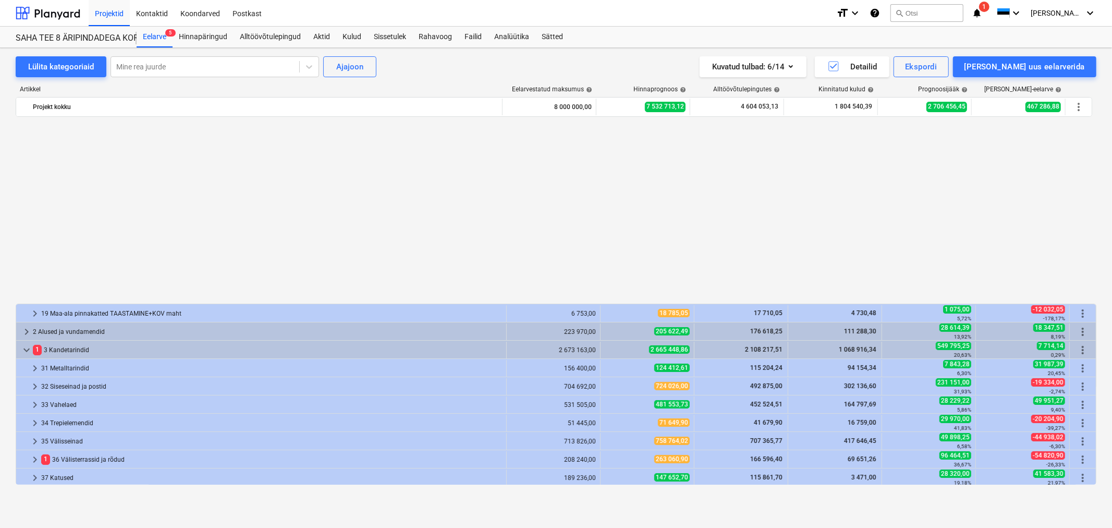
scroll to position [549, 0]
